Goal: Find specific page/section: Find specific page/section

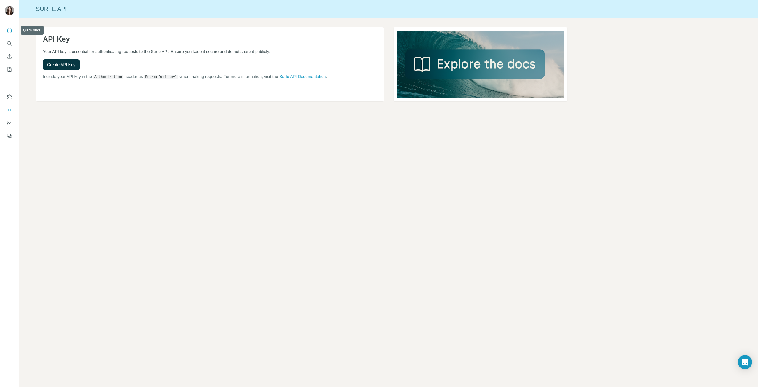
click at [8, 33] on button "Quick start" at bounding box center [9, 30] width 9 height 11
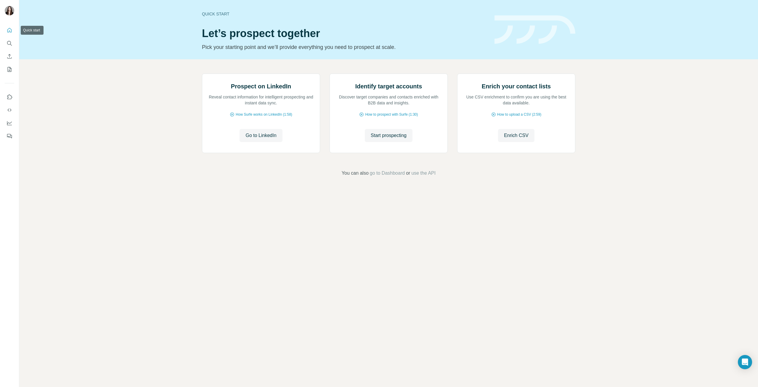
click at [12, 31] on icon "Quick start" at bounding box center [9, 30] width 4 height 4
